Goal: Use online tool/utility: Use online tool/utility

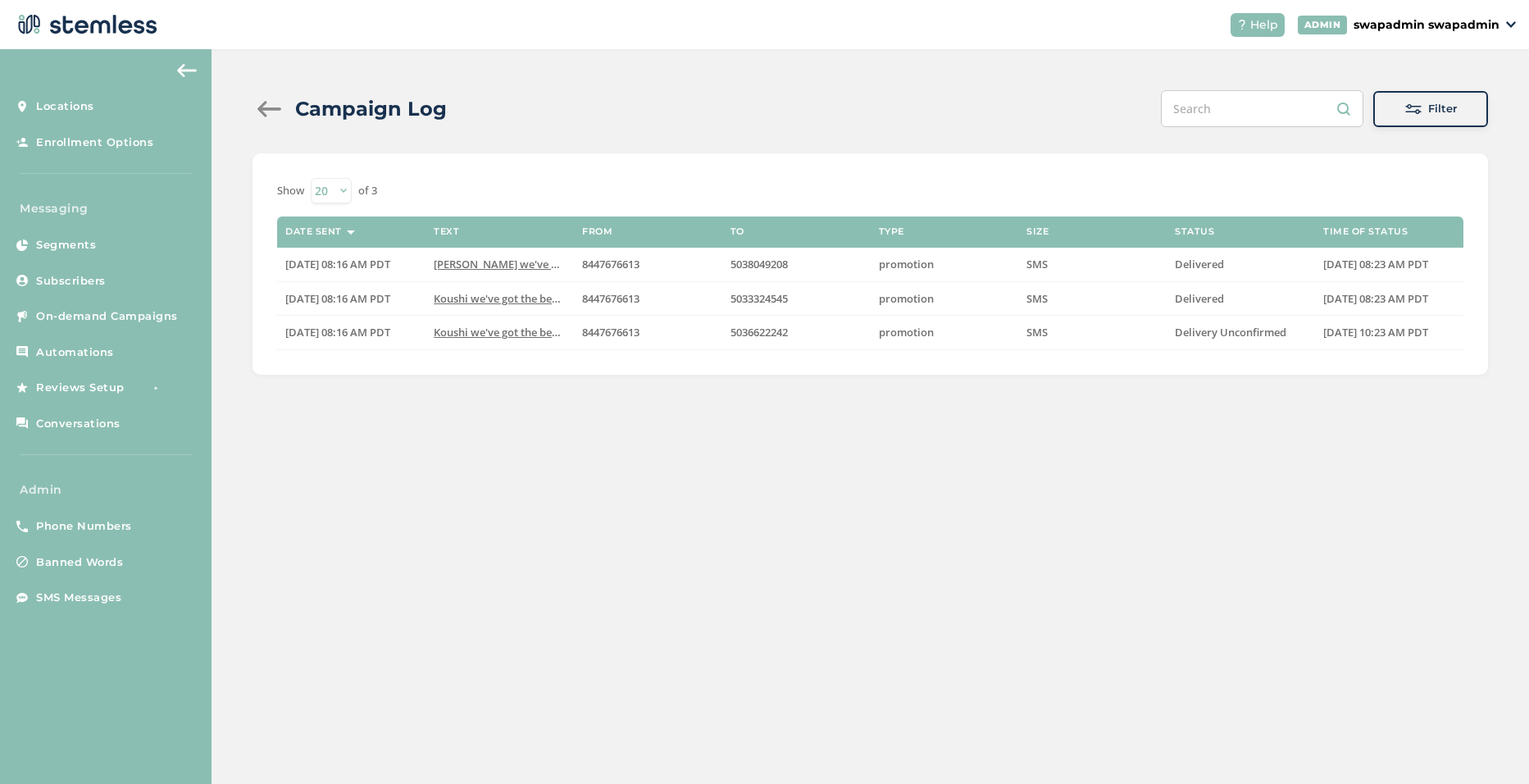
click at [1502, 18] on div "ADMIN swapadmin swapadmin" at bounding box center [1407, 25] width 219 height 19
click at [1454, 122] on span "Impersonate" at bounding box center [1457, 119] width 81 height 17
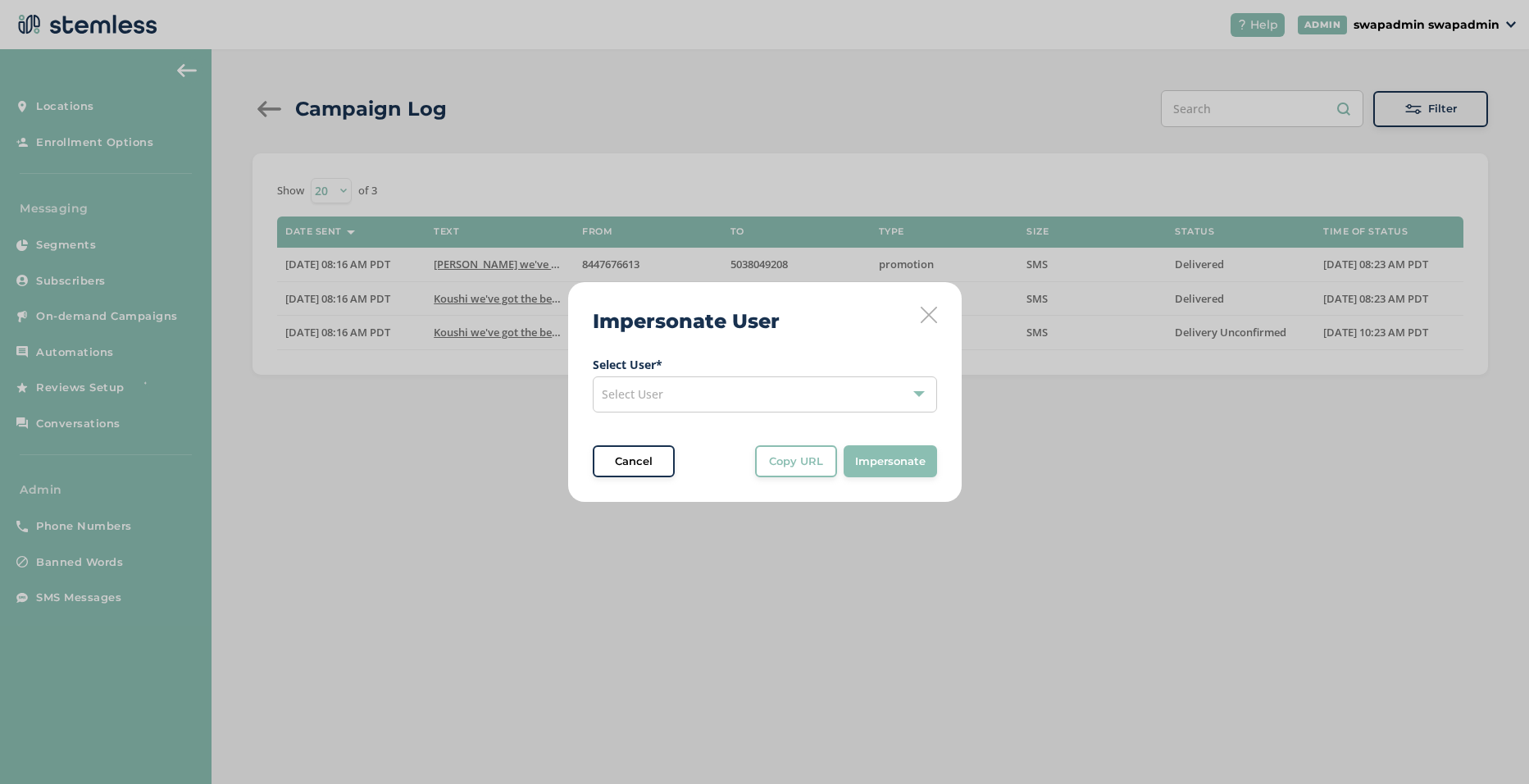
click at [685, 390] on div "Select User" at bounding box center [764, 394] width 345 height 36
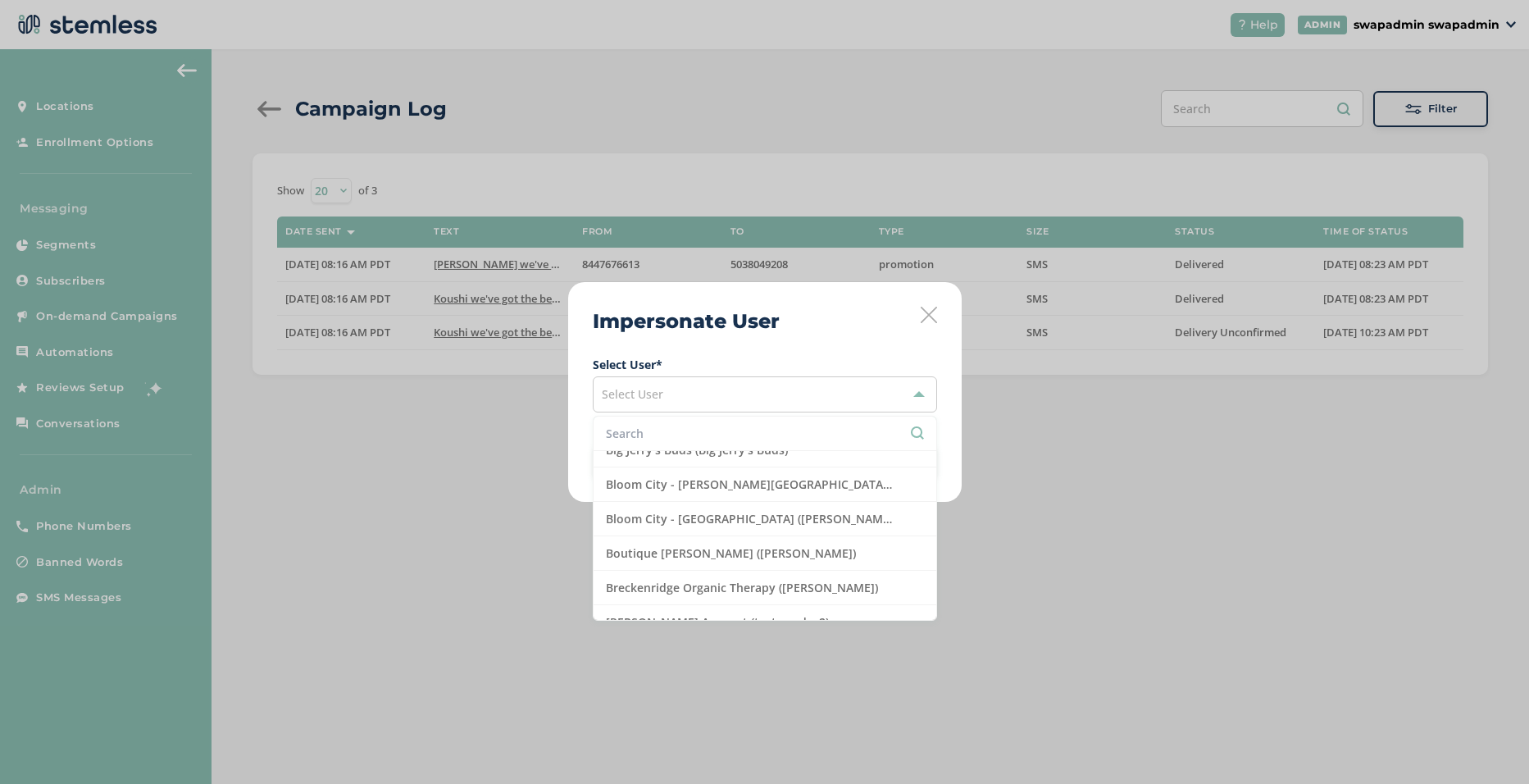
scroll to position [246, 0]
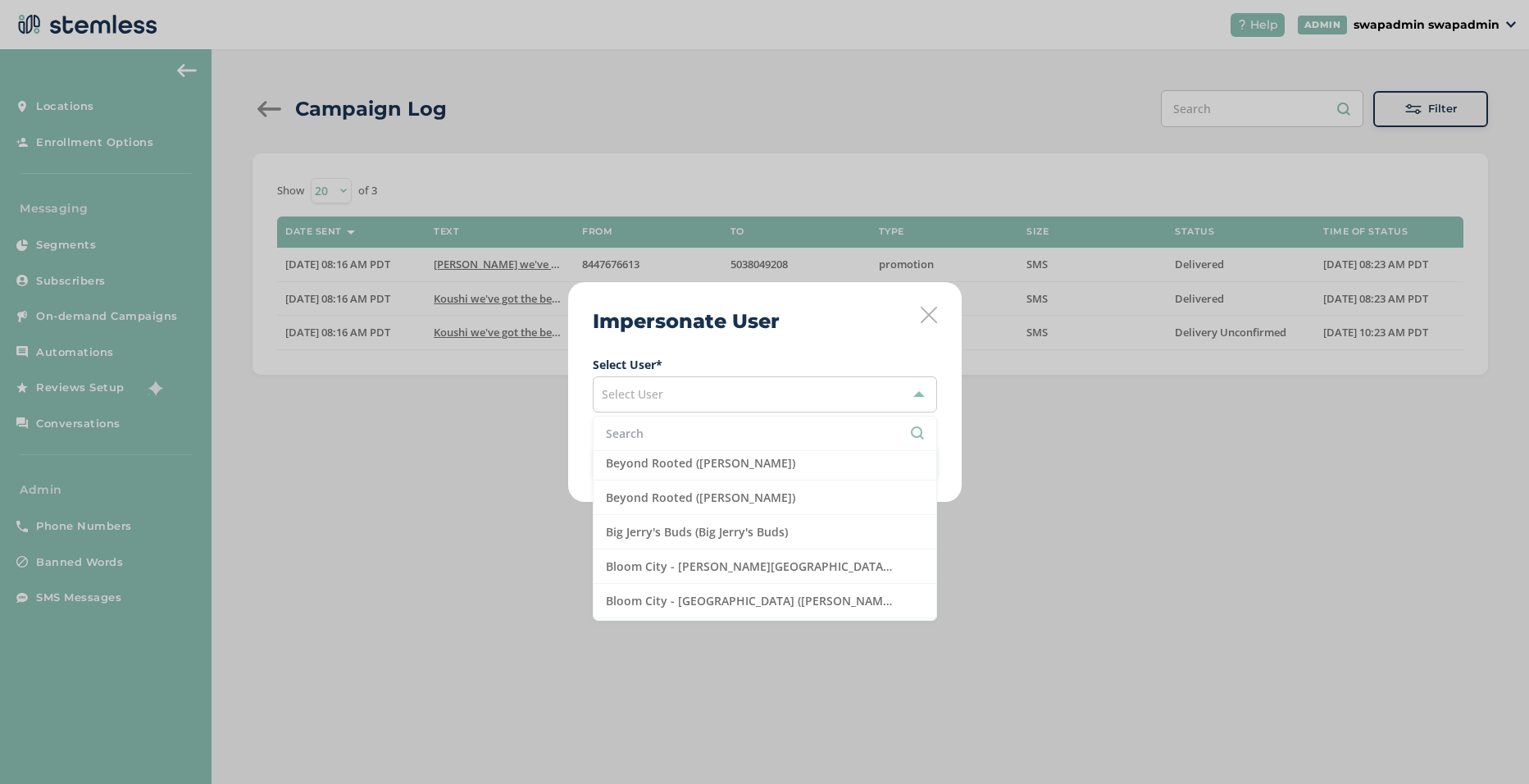
click at [755, 533] on li "Big Jerry's Buds (Big Jerry's Buds)" at bounding box center [764, 531] width 343 height 34
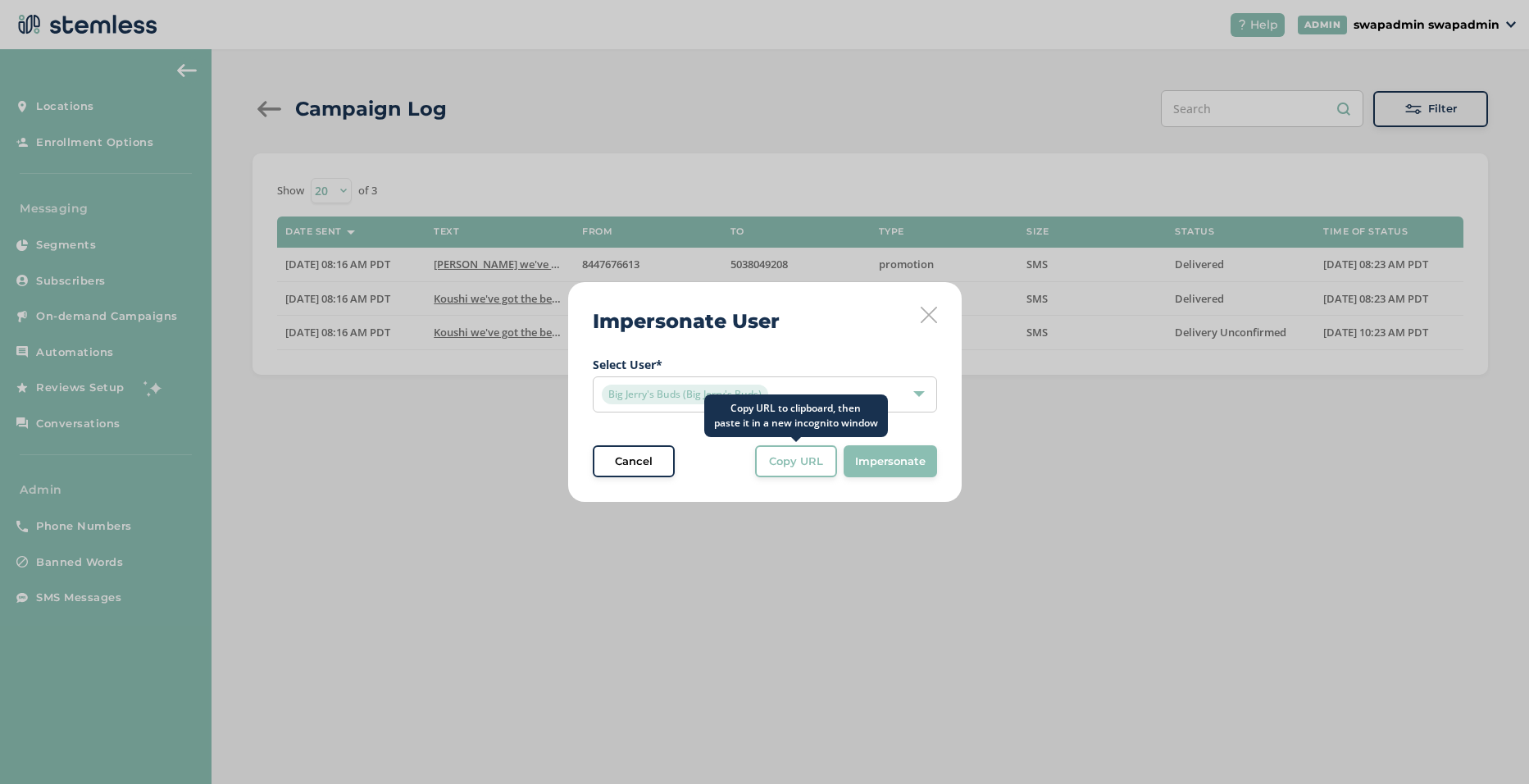
click at [805, 455] on span "Copy URL" at bounding box center [796, 462] width 54 height 17
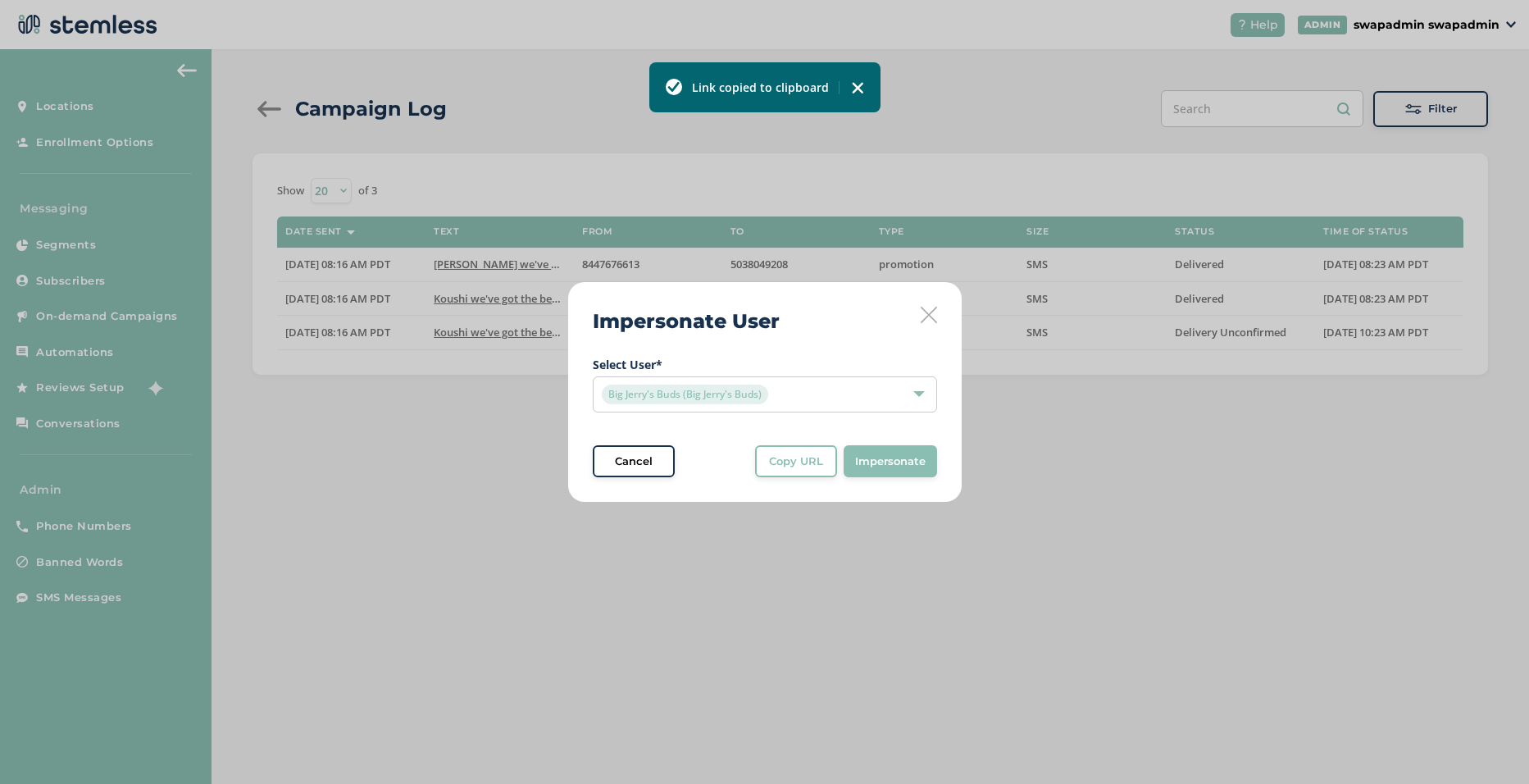
click at [793, 395] on div "Big Jerry's Buds (Big Jerry's Buds)" at bounding box center [757, 394] width 310 height 20
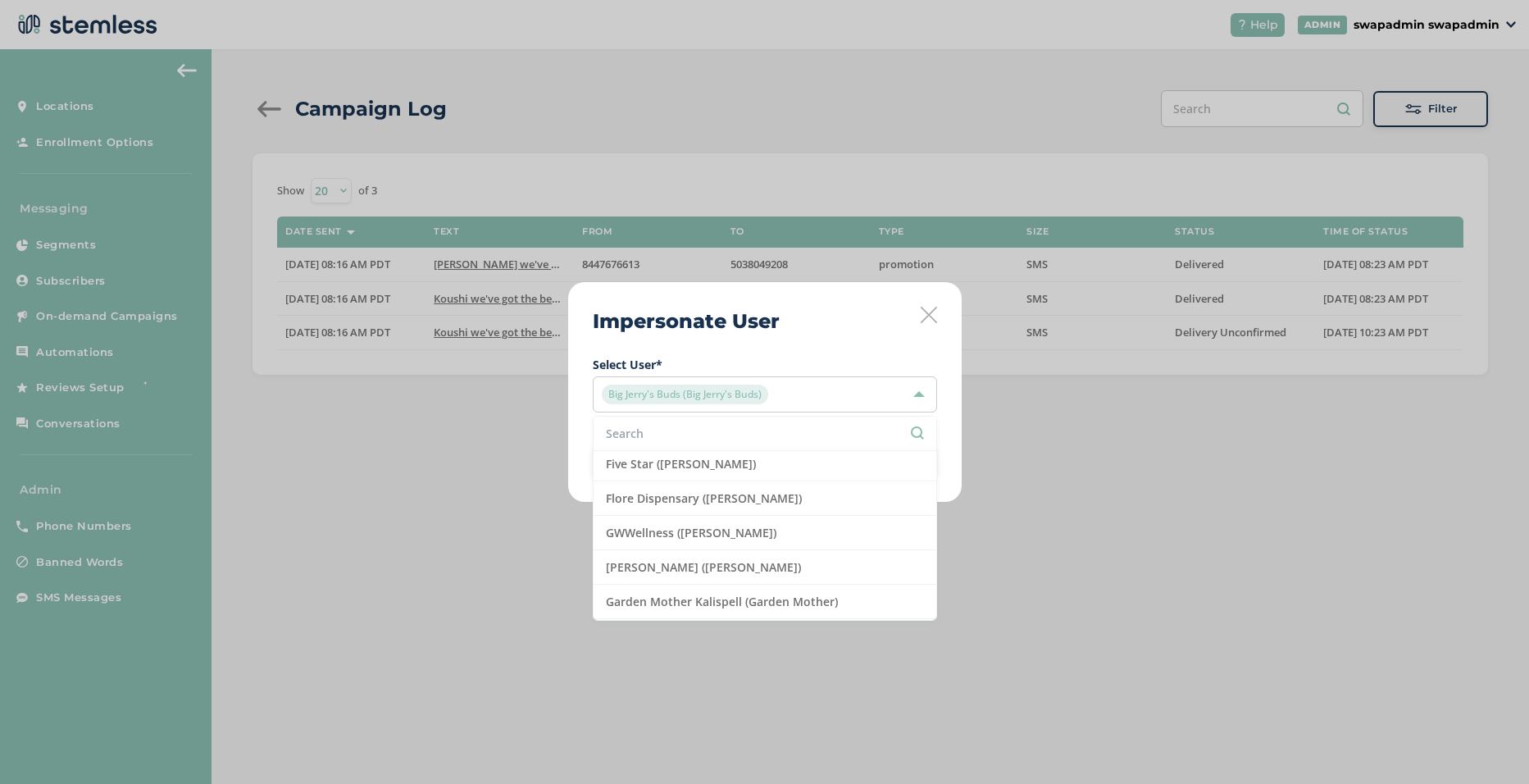
scroll to position [1804, 0]
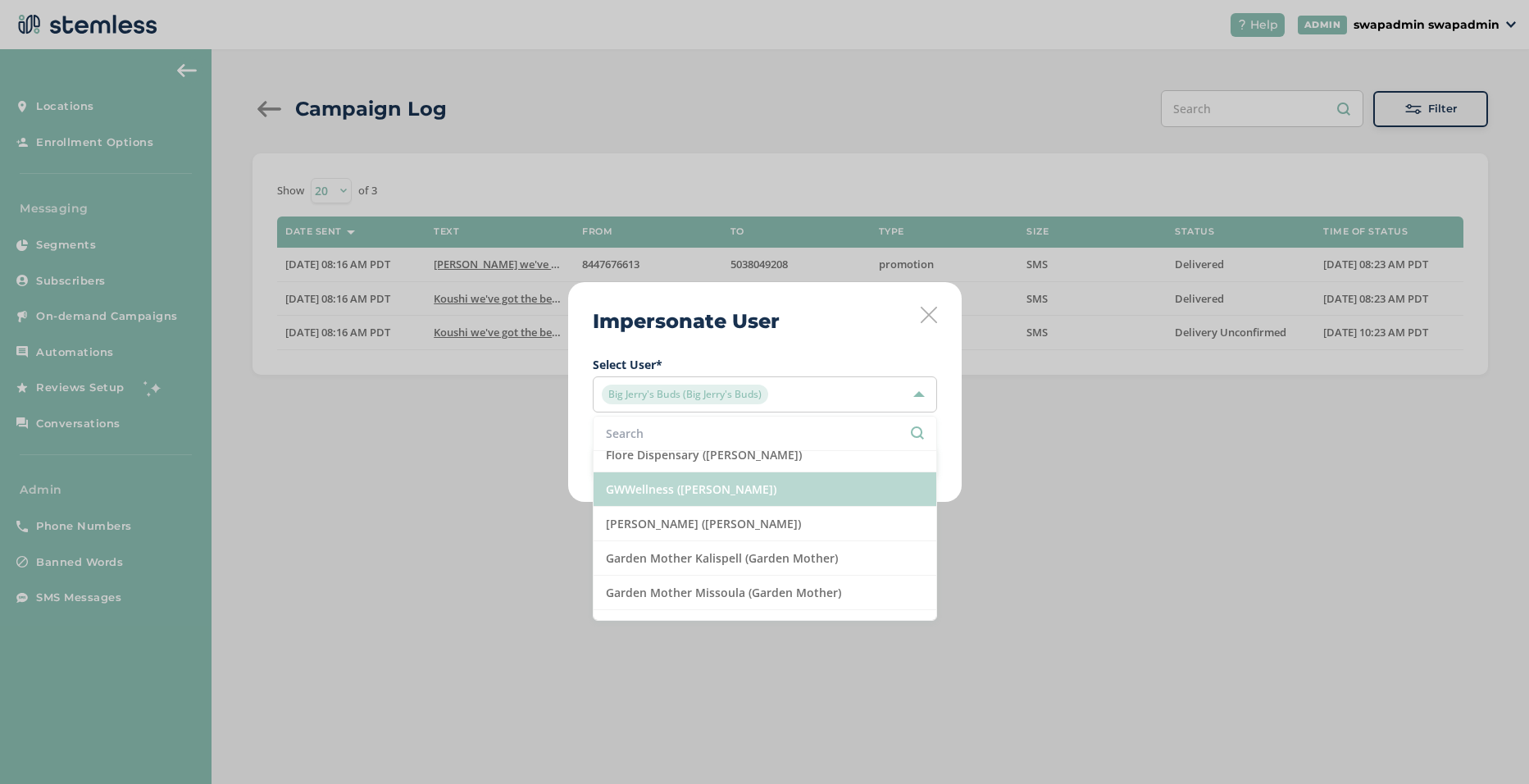
click at [758, 482] on li "GWWellness ([PERSON_NAME])" at bounding box center [764, 489] width 343 height 34
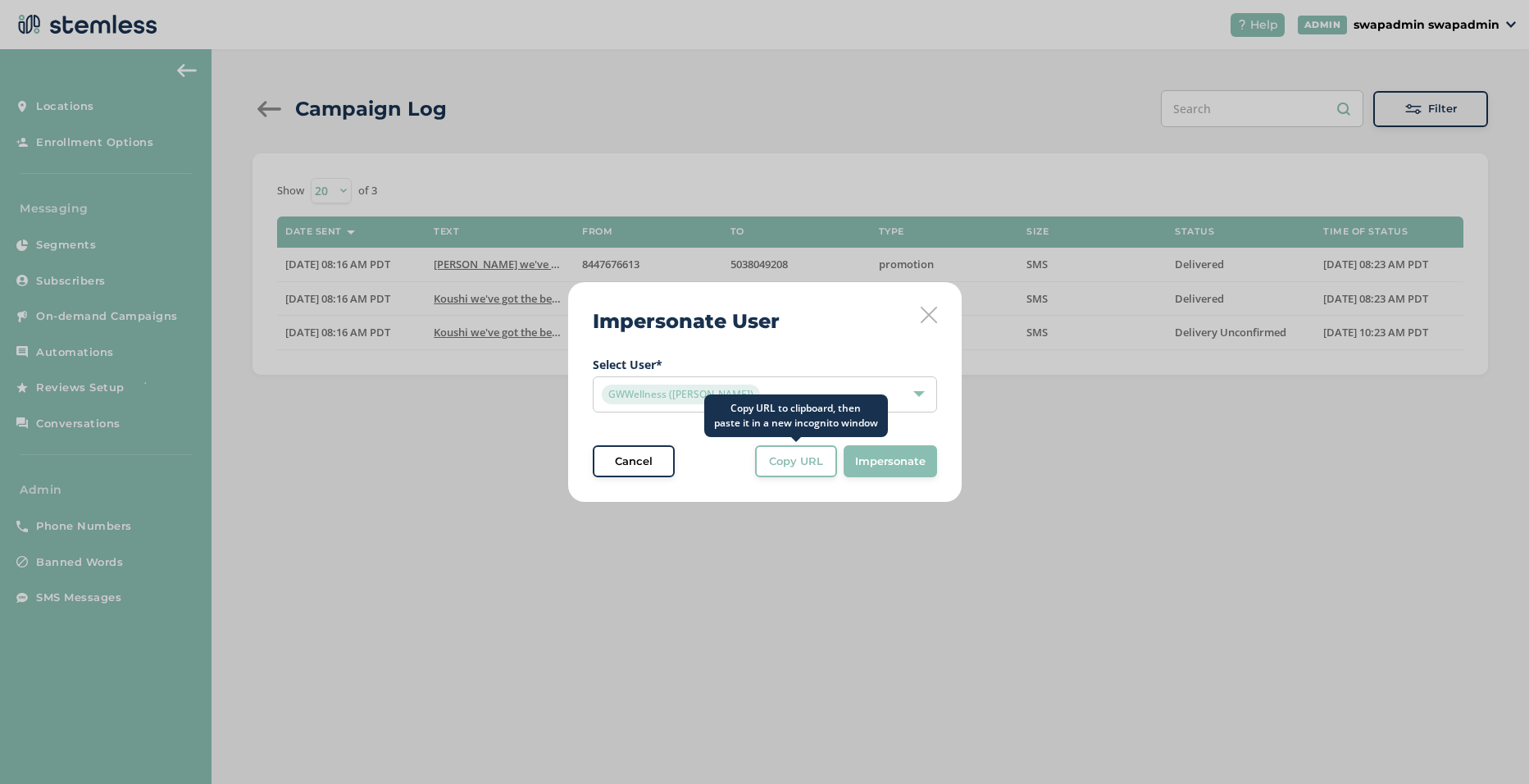
click at [810, 462] on span "Copy URL" at bounding box center [796, 462] width 54 height 17
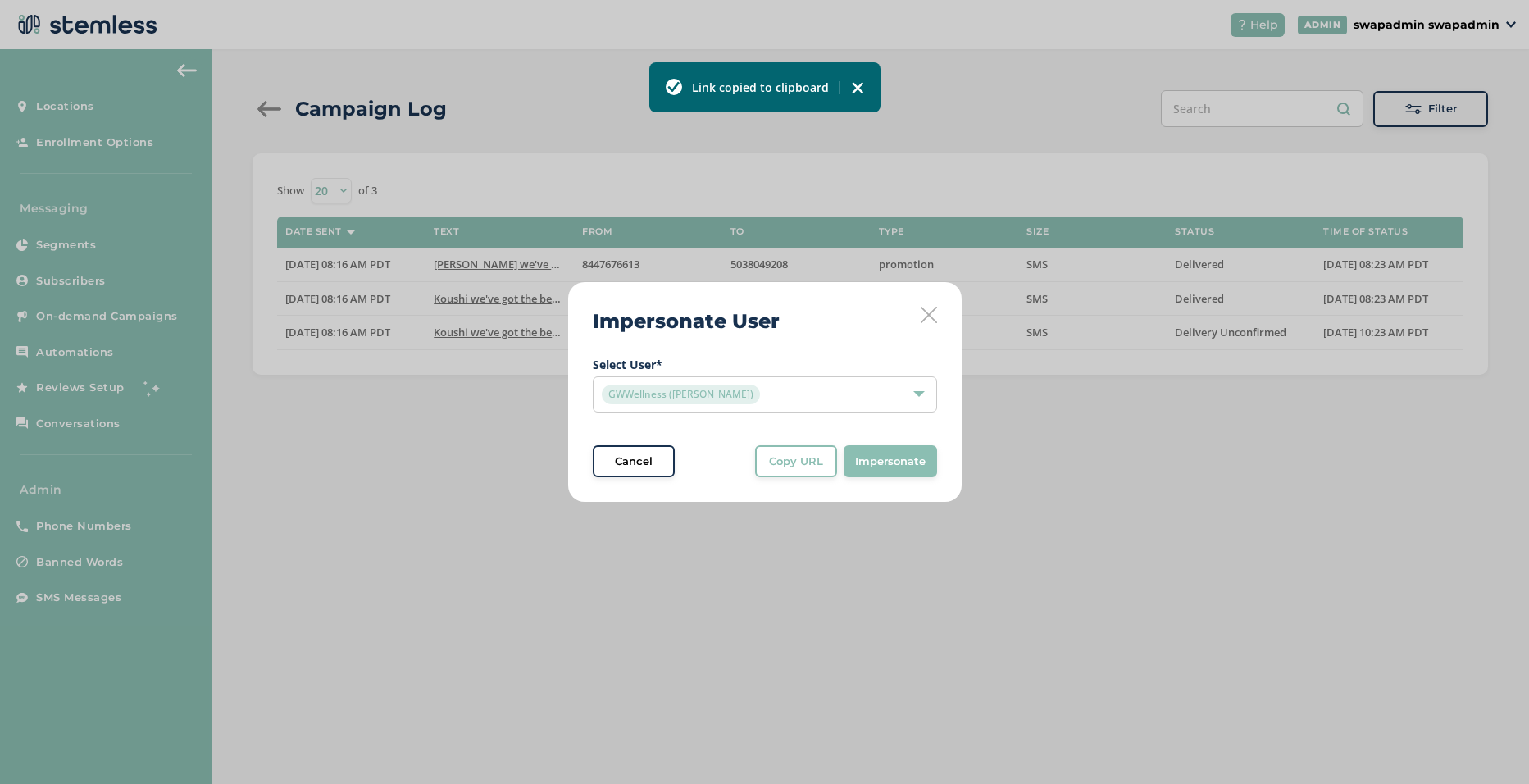
click at [779, 390] on div "GWWellness ([PERSON_NAME])" at bounding box center [757, 394] width 310 height 20
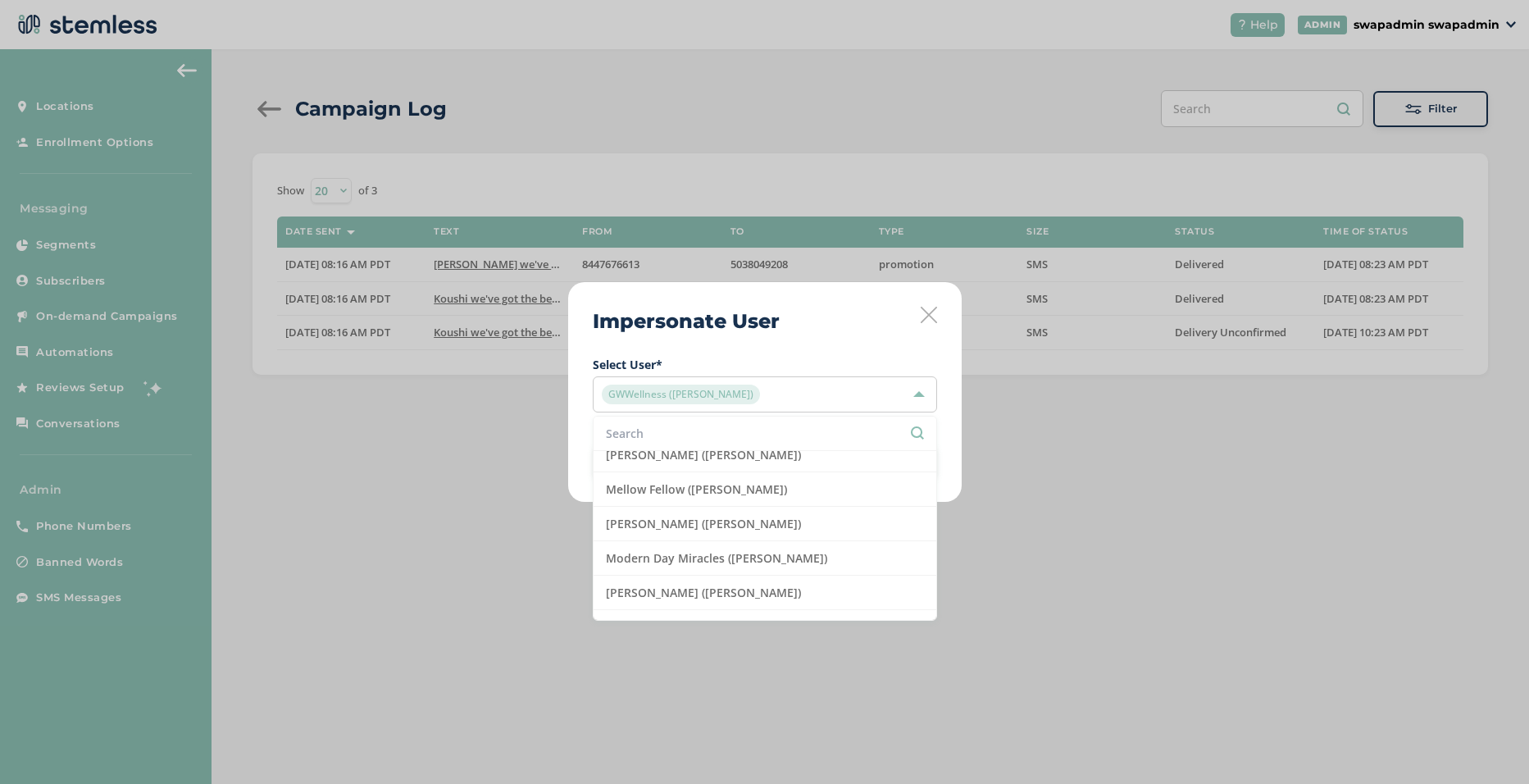
scroll to position [3608, 0]
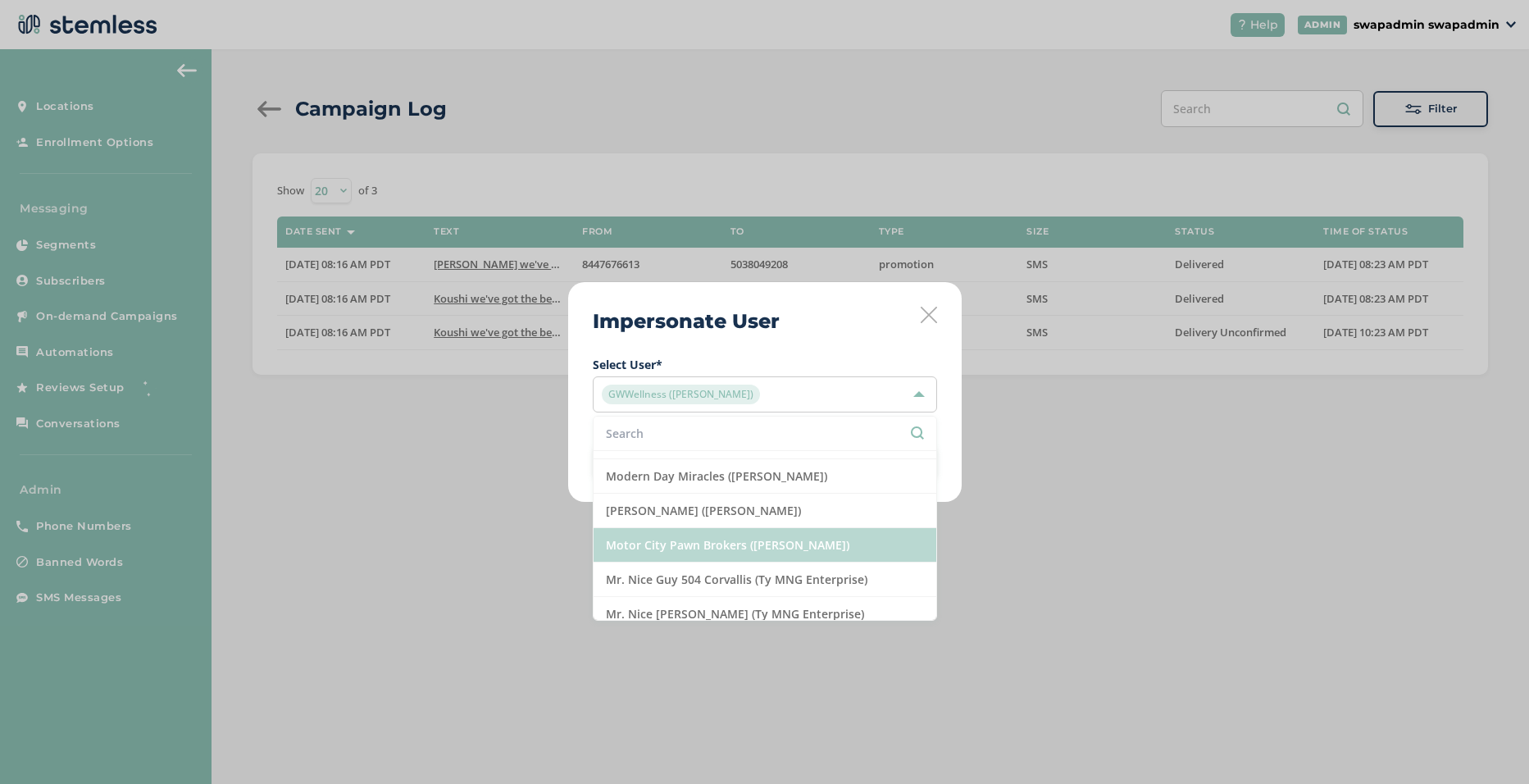
click at [776, 543] on li "Motor City Pawn Brokers ([PERSON_NAME])" at bounding box center [764, 544] width 343 height 34
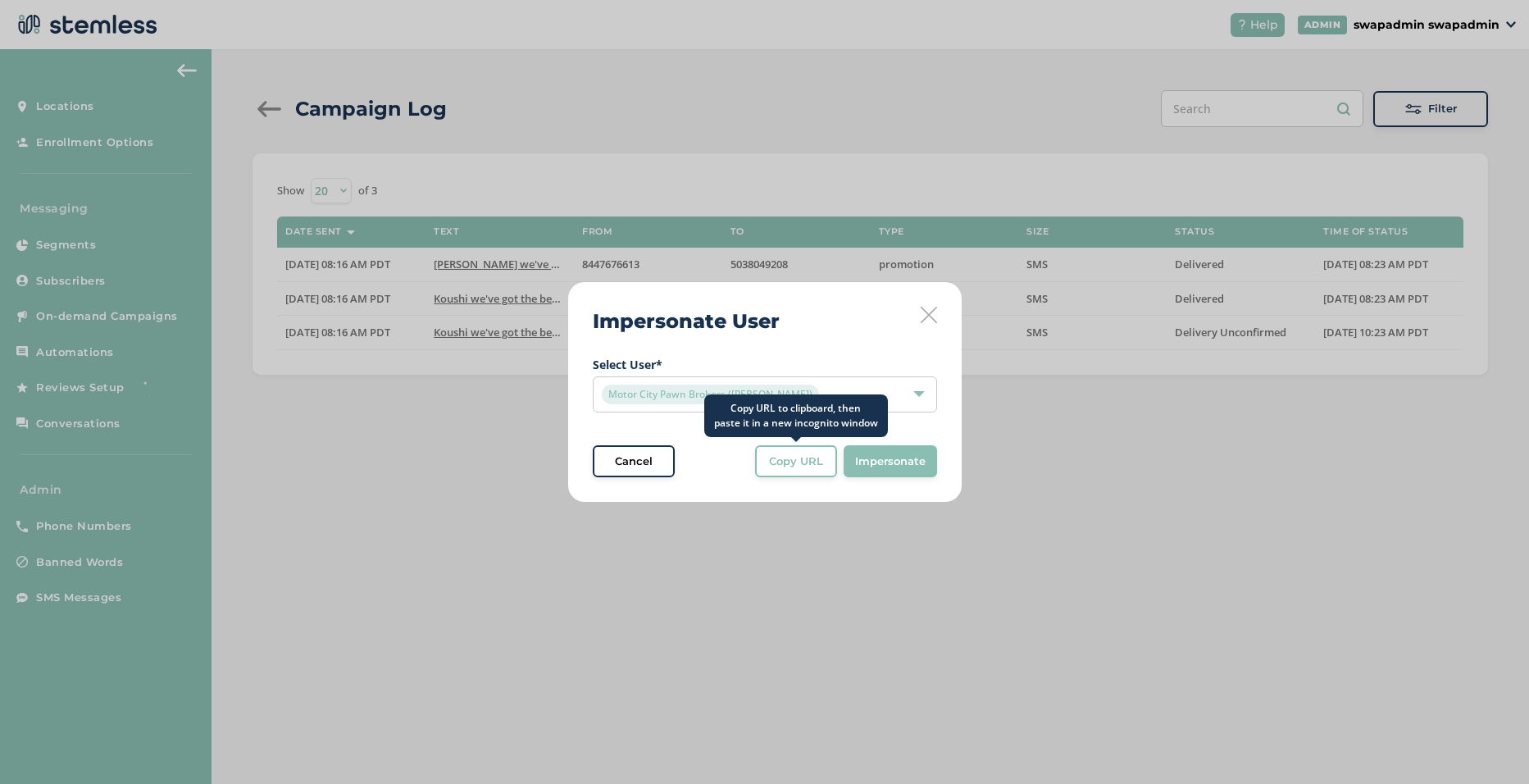
click at [794, 456] on span "Copy URL" at bounding box center [796, 462] width 54 height 17
click at [912, 383] on div "Motor City Pawn Brokers ([PERSON_NAME])" at bounding box center [764, 394] width 345 height 36
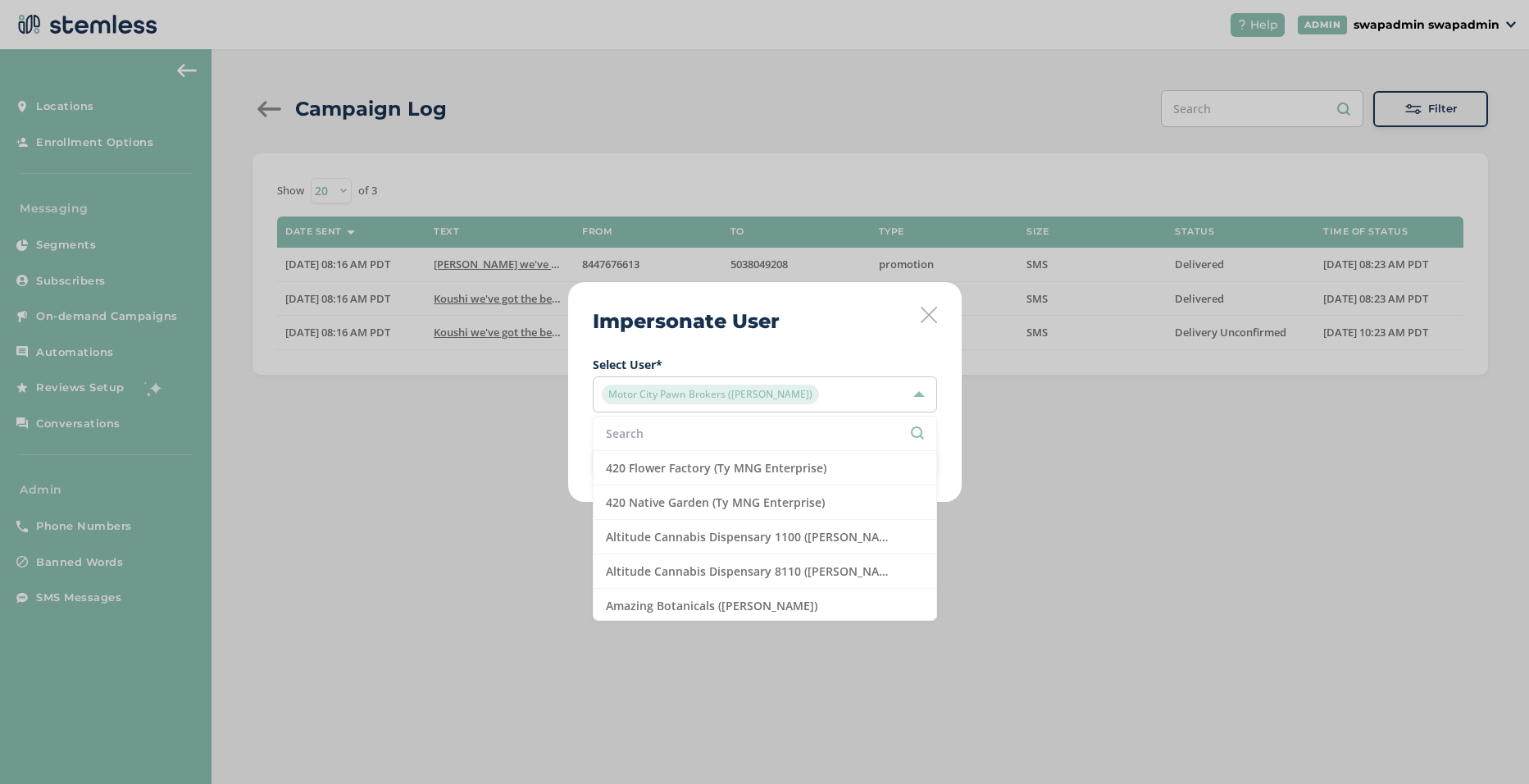
click at [715, 437] on input "text" at bounding box center [764, 433] width 318 height 18
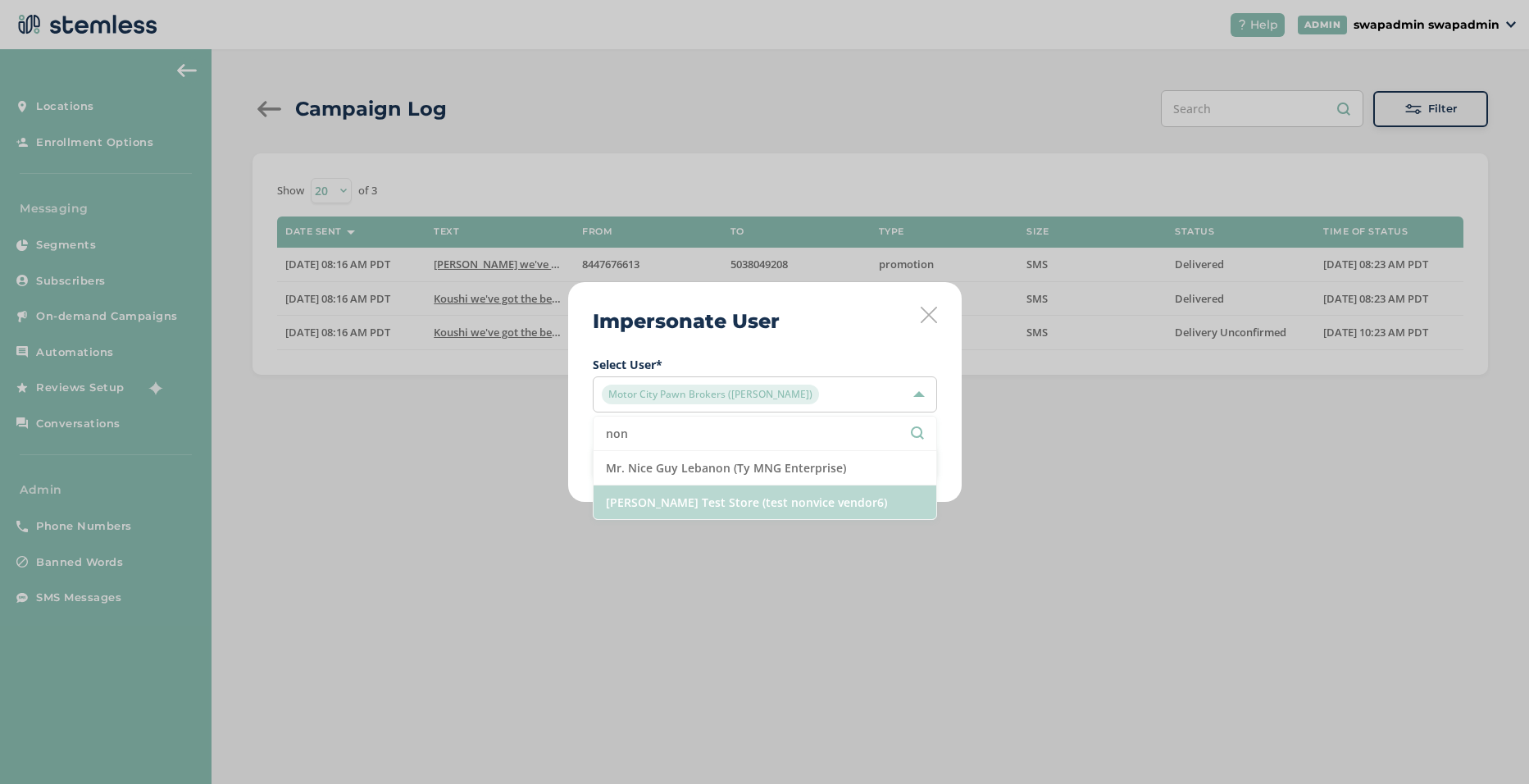
type input "non"
click at [751, 493] on li "[PERSON_NAME] Test Store (test nonvice vendor6)" at bounding box center [764, 503] width 343 height 33
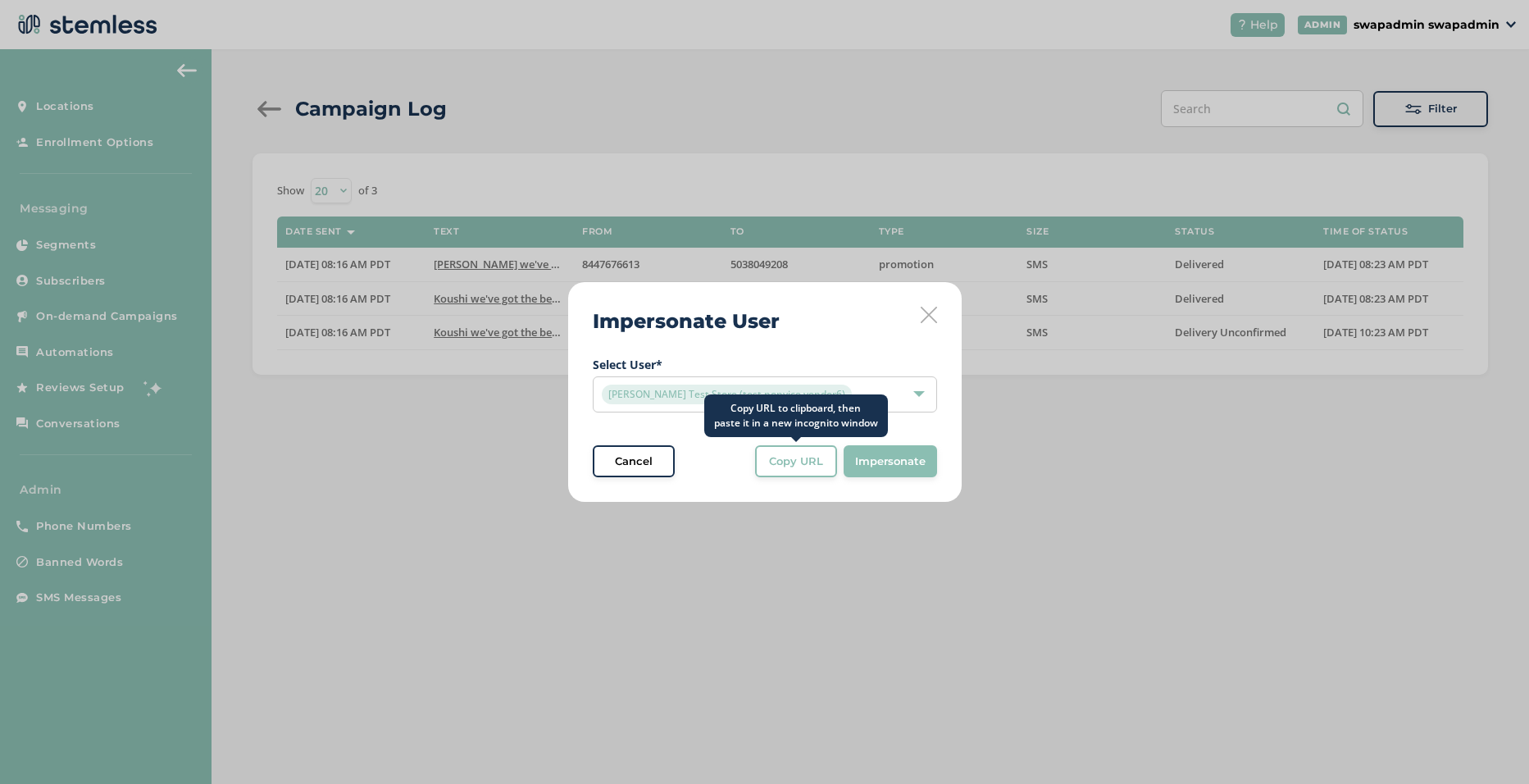
click at [803, 464] on span "Copy URL" at bounding box center [796, 462] width 54 height 17
